Goal: Entertainment & Leisure: Consume media (video, audio)

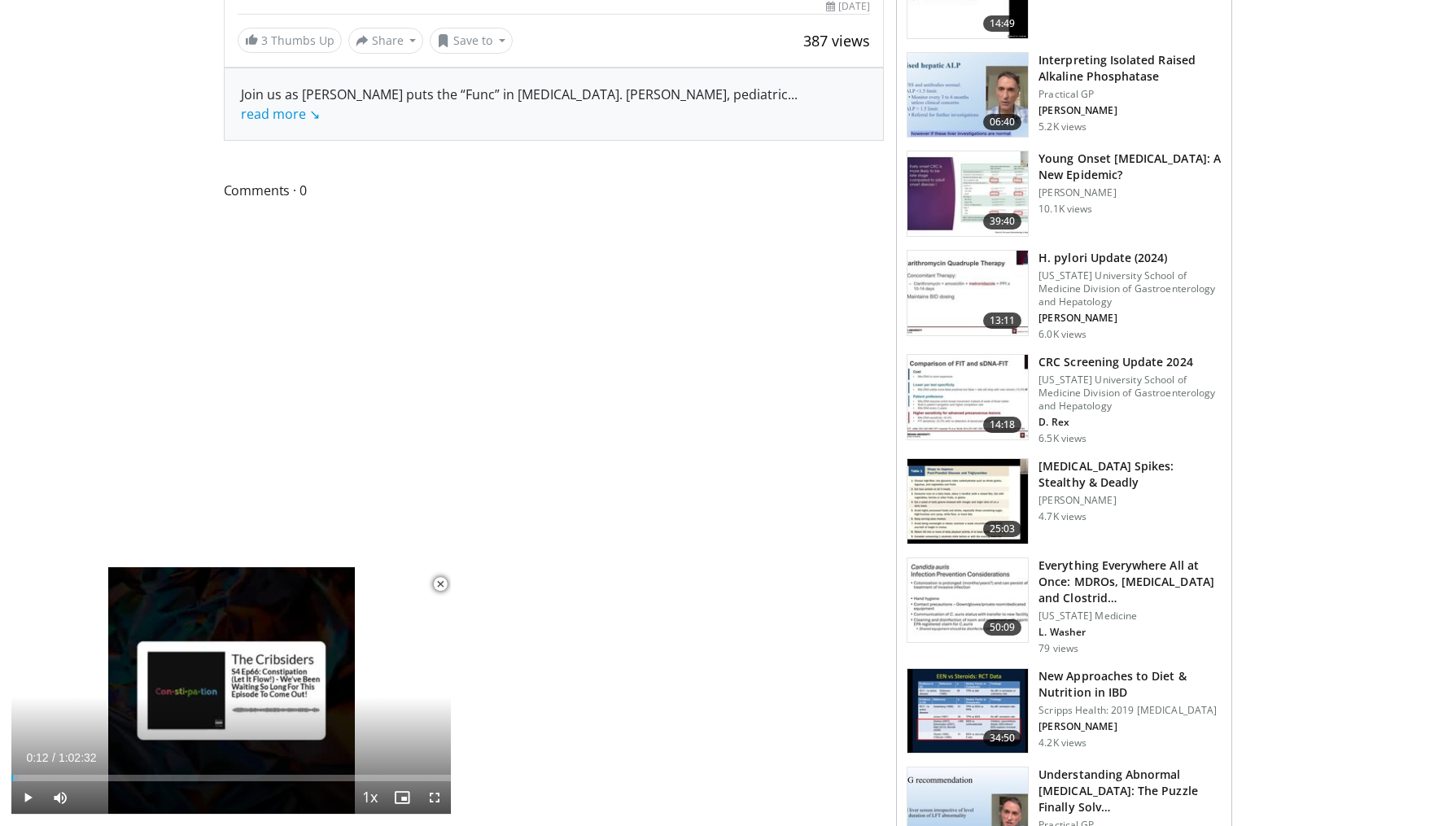
scroll to position [651, 0]
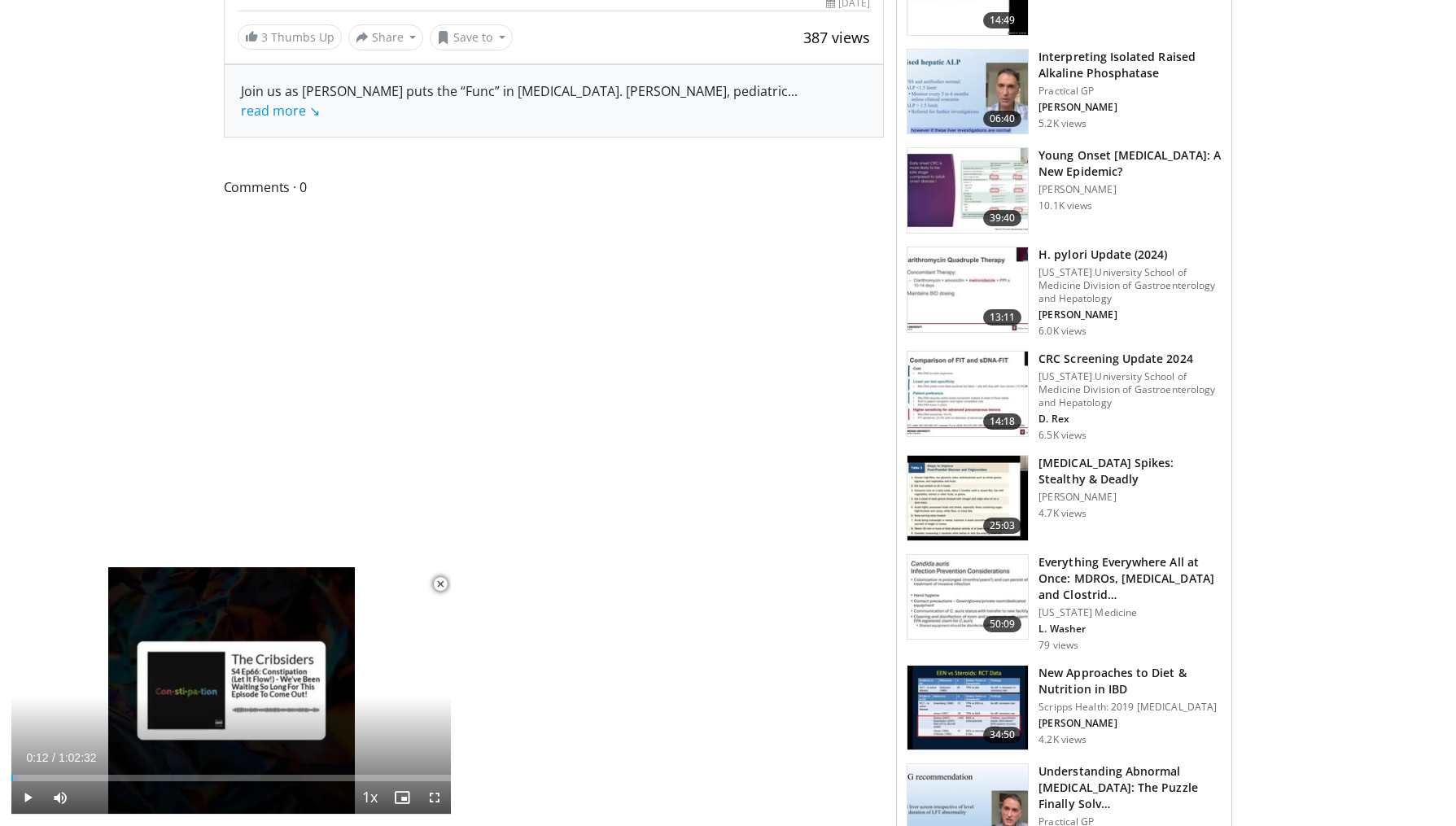
click at [1106, 475] on h3 "[MEDICAL_DATA] Spikes: Stealthy & Deadly" at bounding box center [1130, 471] width 184 height 32
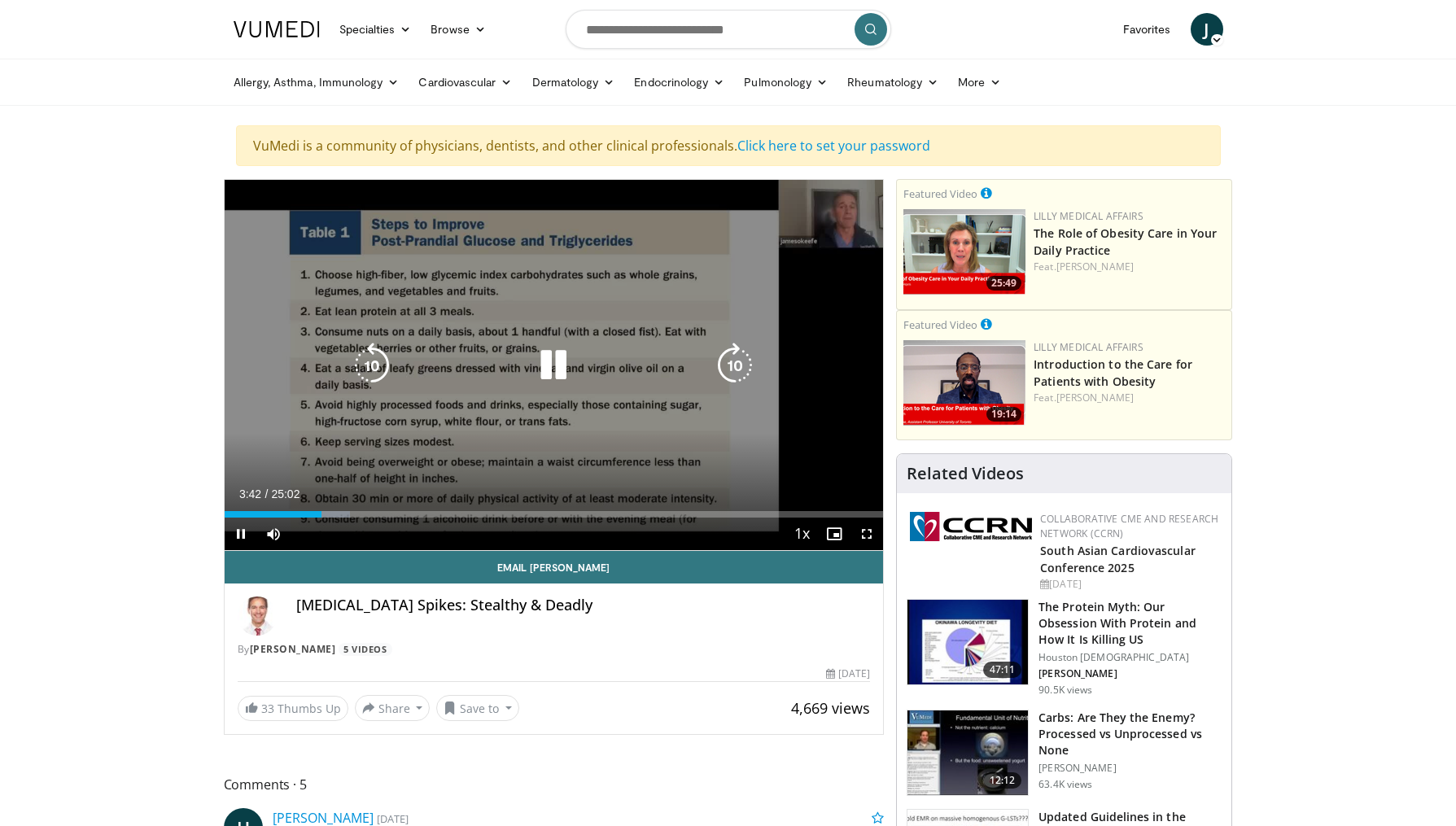
click at [559, 344] on icon "Video Player" at bounding box center [553, 365] width 45 height 45
